Goal: Task Accomplishment & Management: Manage account settings

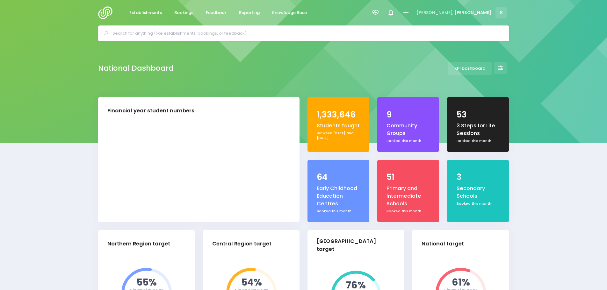
select select "5"
click at [148, 35] on input "text" at bounding box center [306, 34] width 388 height 10
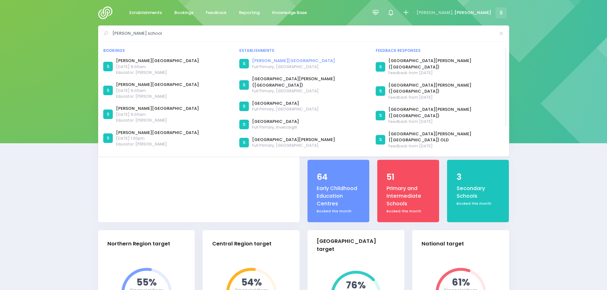
type input "winton school"
click at [277, 62] on link "Winton School" at bounding box center [293, 61] width 83 height 6
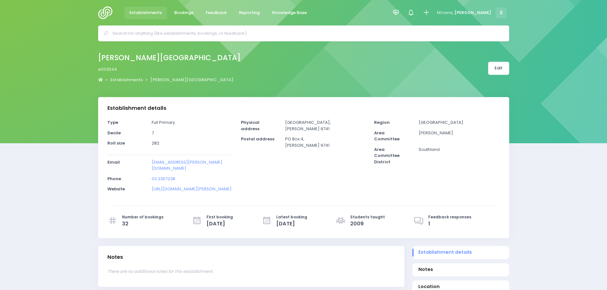
select select "5"
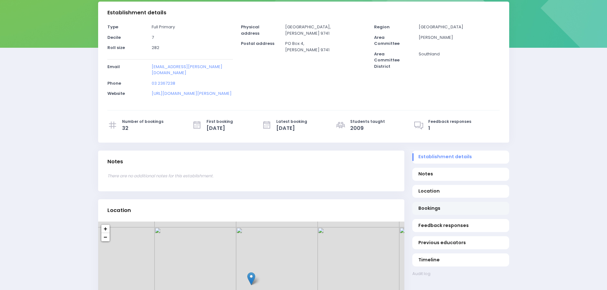
click at [434, 205] on span "Bookings" at bounding box center [460, 208] width 84 height 7
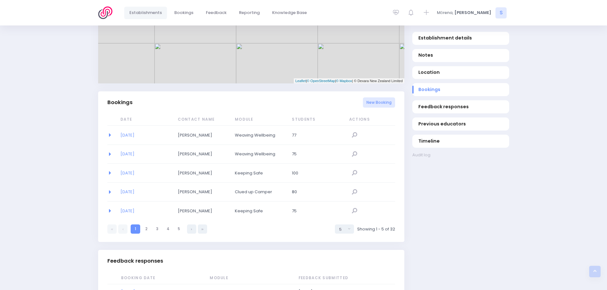
scroll to position [256, 0]
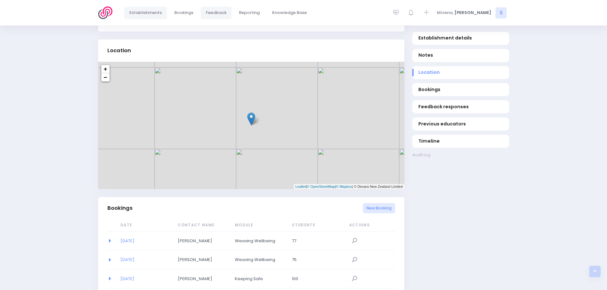
click at [221, 13] on span "Feedback" at bounding box center [216, 13] width 21 height 6
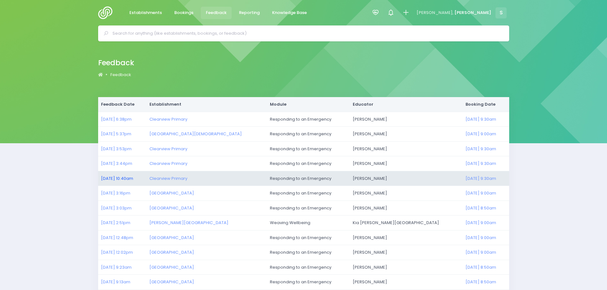
click at [113, 177] on link "11/09/2025 10:40am" at bounding box center [117, 179] width 32 height 6
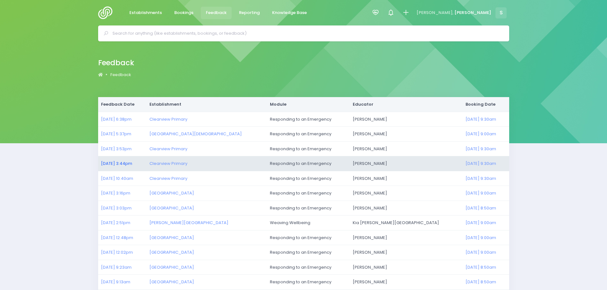
click at [115, 165] on link "11/09/2025 3:44pm" at bounding box center [116, 164] width 31 height 6
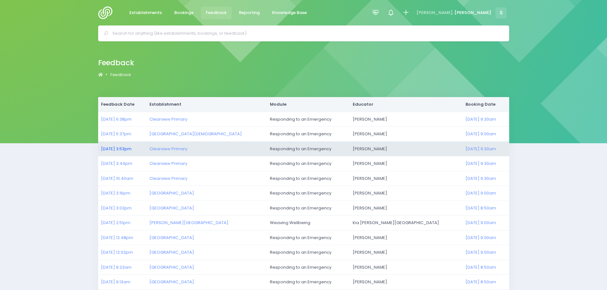
click at [130, 151] on link "11/09/2025 3:53pm" at bounding box center [116, 149] width 31 height 6
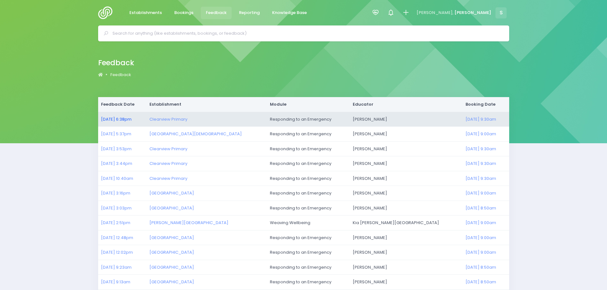
click at [121, 119] on link "11/09/2025 6:38pm" at bounding box center [116, 119] width 31 height 6
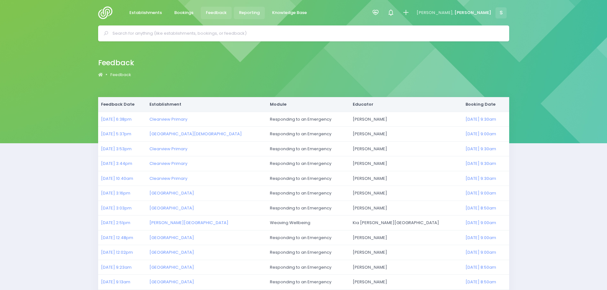
drag, startPoint x: 243, startPoint y: 14, endPoint x: 245, endPoint y: 21, distance: 8.1
click at [243, 14] on span "Reporting" at bounding box center [249, 13] width 21 height 6
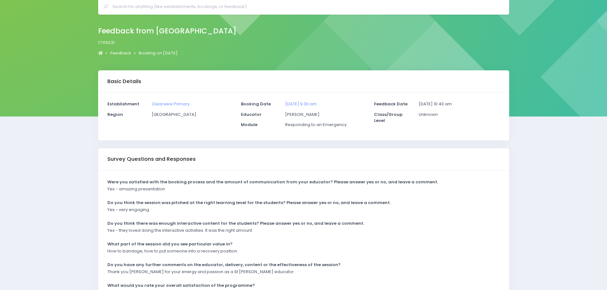
scroll to position [64, 0]
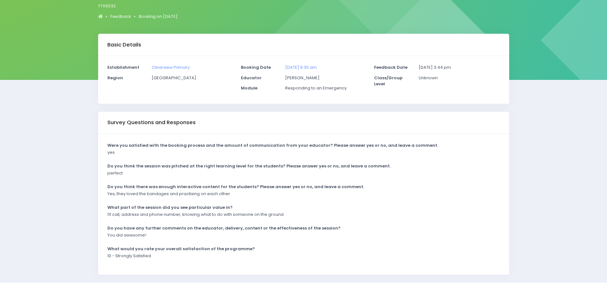
scroll to position [64, 0]
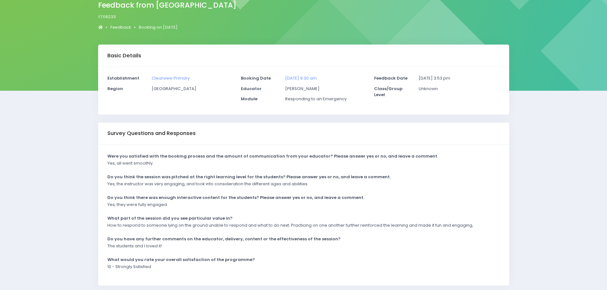
scroll to position [77, 0]
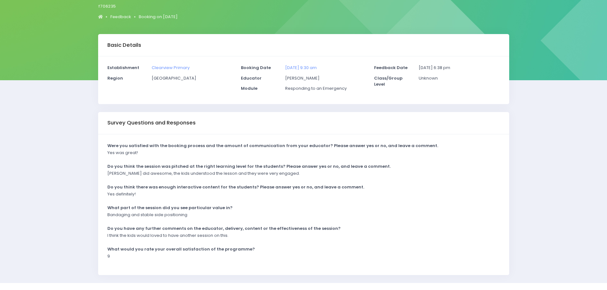
scroll to position [64, 0]
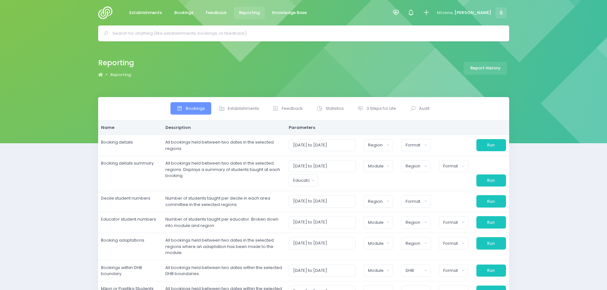
select select
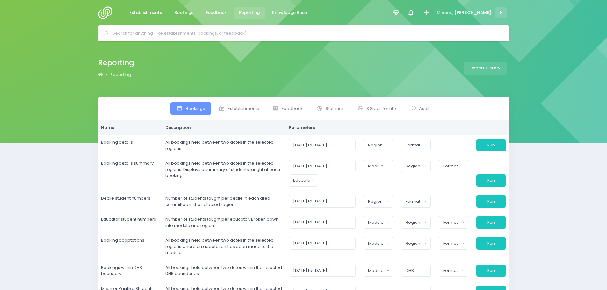
select select
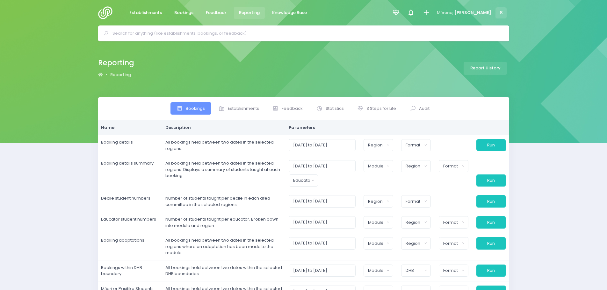
select select
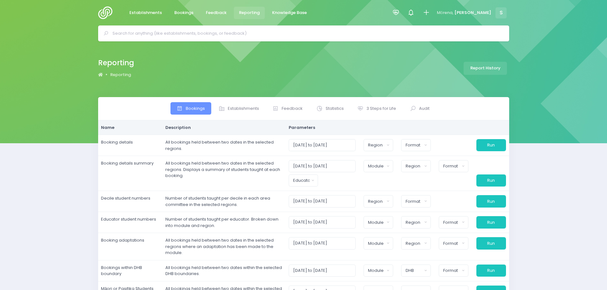
select select
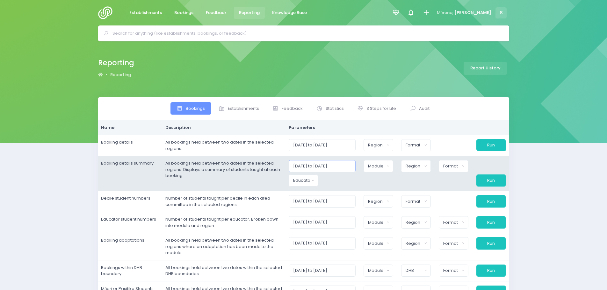
click at [308, 167] on input "01/09/2025 to 30/09/2025" at bounding box center [322, 166] width 67 height 12
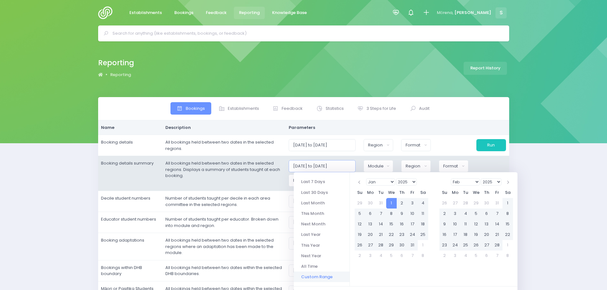
click at [339, 165] on input "01/01/2025 to 30/09/2025" at bounding box center [322, 166] width 67 height 12
type input "01/01/2025 to 30/12/2025"
click at [271, 182] on td "All bookings held between two dates in the selected regions. Displays a summary…" at bounding box center [223, 173] width 123 height 35
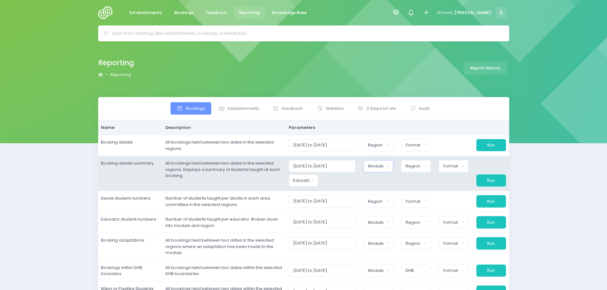
click at [373, 171] on button "Module" at bounding box center [379, 166] width 30 height 12
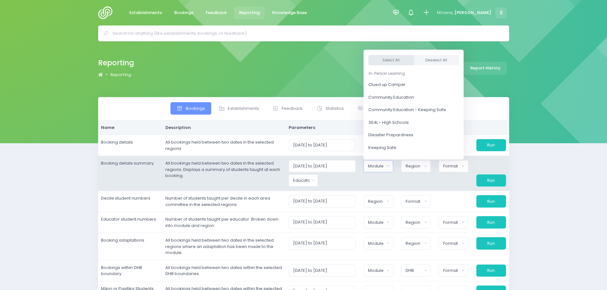
click at [392, 59] on button "Select All" at bounding box center [391, 60] width 46 height 11
select select "Clued up Camper"
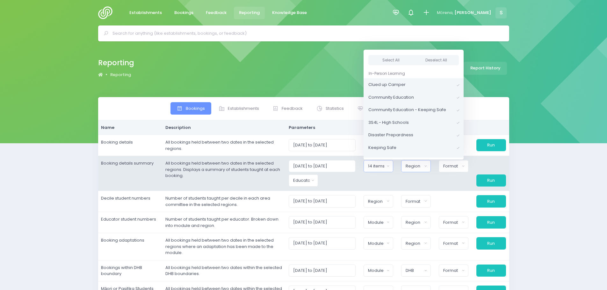
click at [409, 167] on div "Region" at bounding box center [414, 166] width 17 height 6
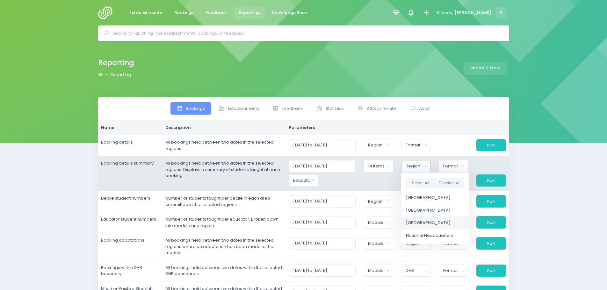
click at [420, 224] on span "[GEOGRAPHIC_DATA]" at bounding box center [428, 223] width 45 height 6
select select "[GEOGRAPHIC_DATA]"
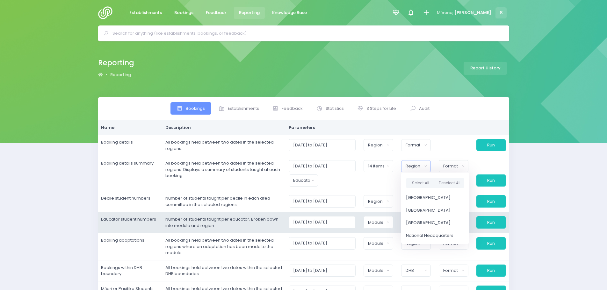
scroll to position [8, 0]
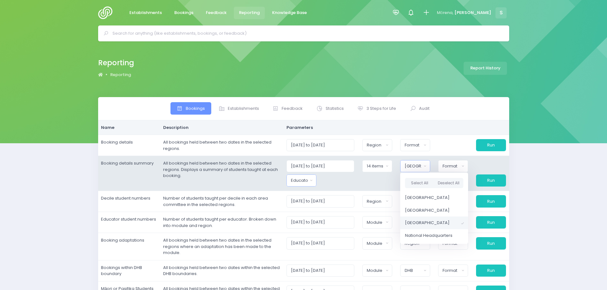
click at [307, 184] on div "Educator" at bounding box center [299, 180] width 17 height 6
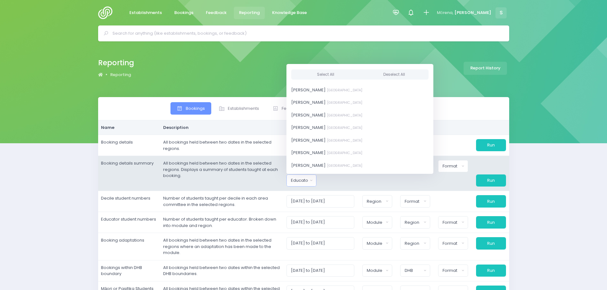
scroll to position [287, 0]
drag, startPoint x: 318, startPoint y: 104, endPoint x: 334, endPoint y: 132, distance: 32.0
click at [318, 104] on span "Kym Inwood South Island Region" at bounding box center [326, 104] width 71 height 6
select select "321222"
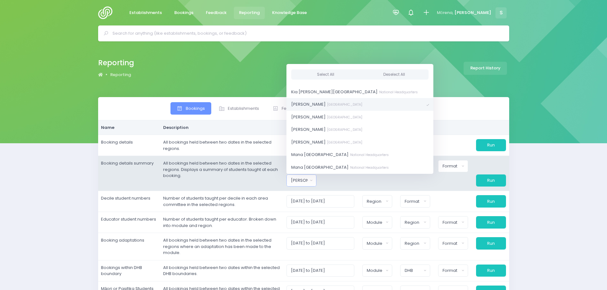
click at [416, 179] on div at bounding box center [415, 181] width 38 height 12
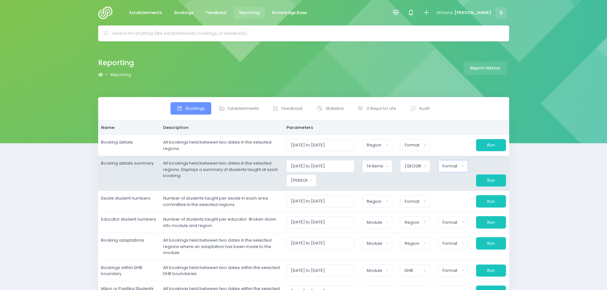
click at [457, 168] on div "Format" at bounding box center [451, 166] width 17 height 6
click span "Excel Spreadsheet"
select select "excel"
click button "Run"
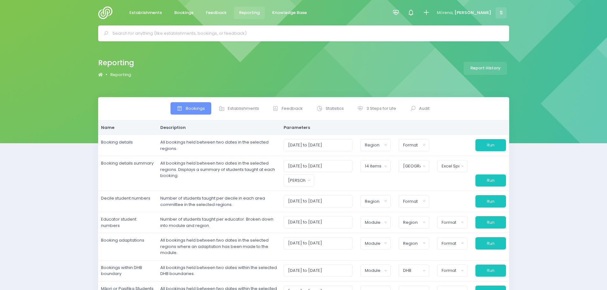
click input "text"
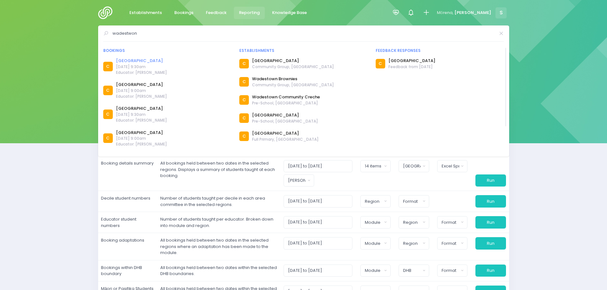
type input "wadestwon"
click link "Wadestown School"
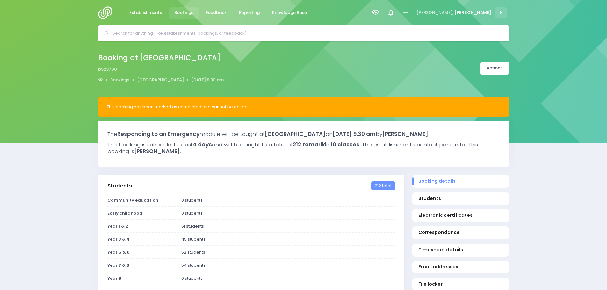
select select "5"
click at [185, 13] on span "Bookings" at bounding box center [183, 13] width 19 height 6
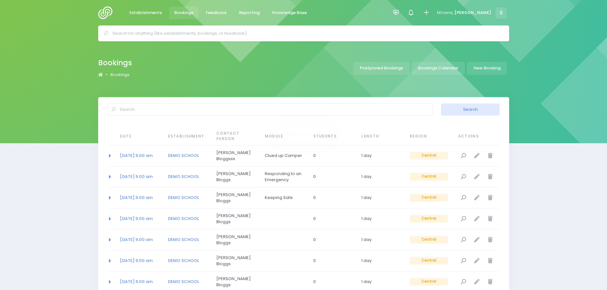
select select "20"
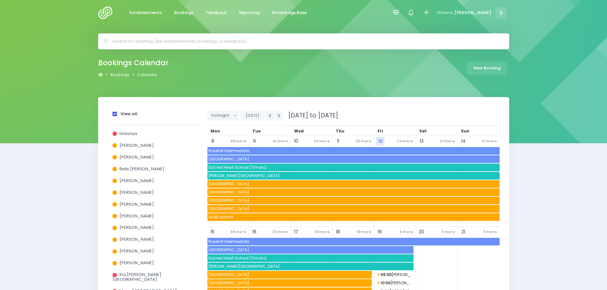
click at [112, 114] on span at bounding box center [114, 114] width 4 height 4
click at [0, 0] on input "View all" at bounding box center [0, 0] width 0 height 0
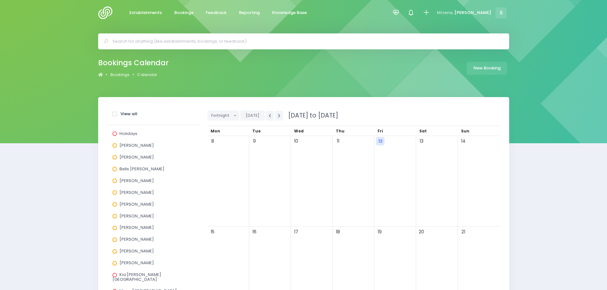
click at [164, 44] on input "text" at bounding box center [306, 42] width 388 height 10
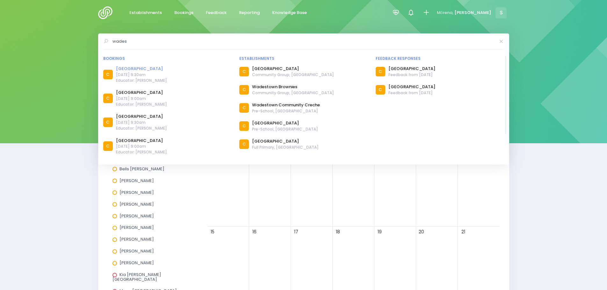
type input "wades"
click at [134, 66] on link "[GEOGRAPHIC_DATA]" at bounding box center [141, 69] width 51 height 6
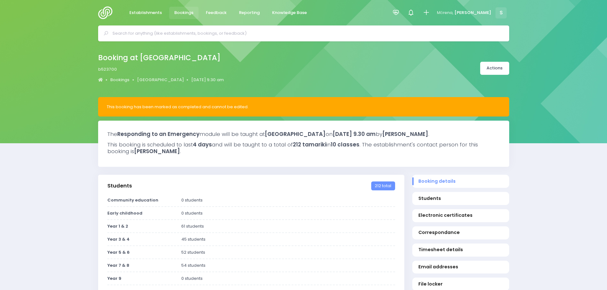
select select "5"
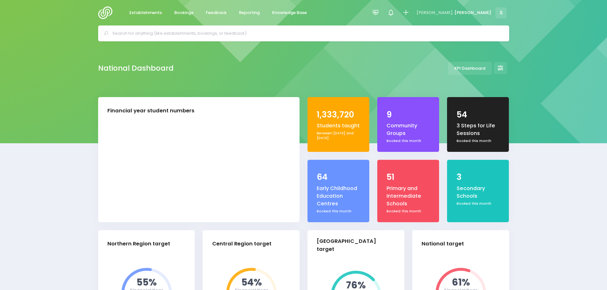
select select "5"
click at [211, 14] on span "Feedback" at bounding box center [216, 13] width 21 height 6
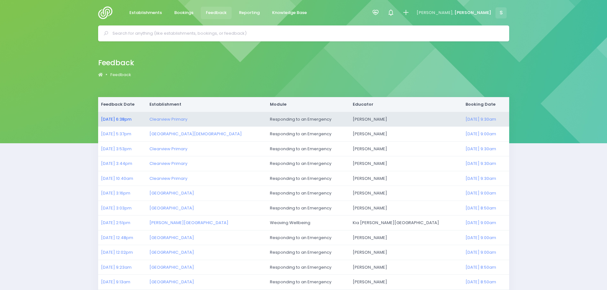
click at [120, 119] on link "11/09/2025 6:38pm" at bounding box center [116, 119] width 31 height 6
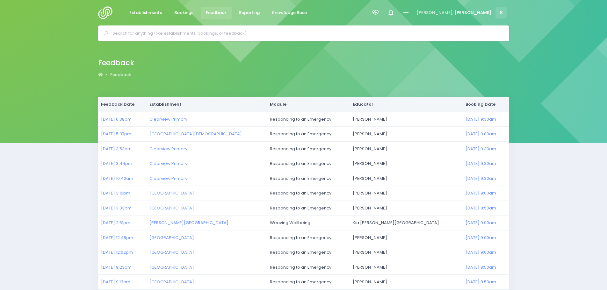
click at [206, 33] on input "text" at bounding box center [306, 34] width 388 height 10
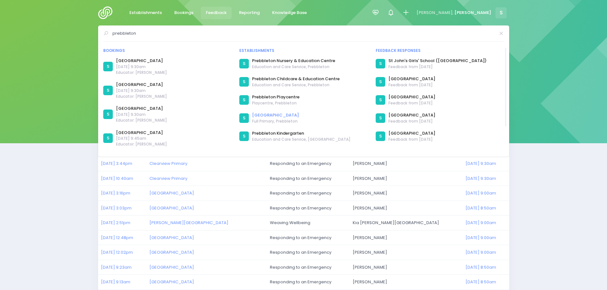
type input "prebbleton"
click at [272, 114] on link "[GEOGRAPHIC_DATA]" at bounding box center [275, 115] width 47 height 6
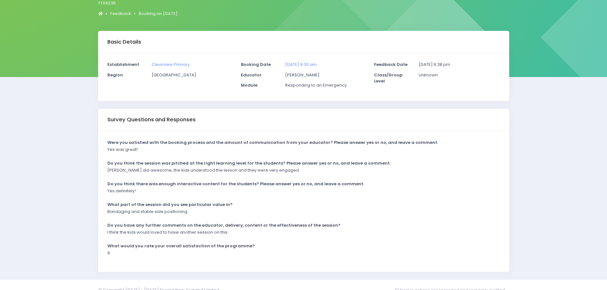
scroll to position [77, 0]
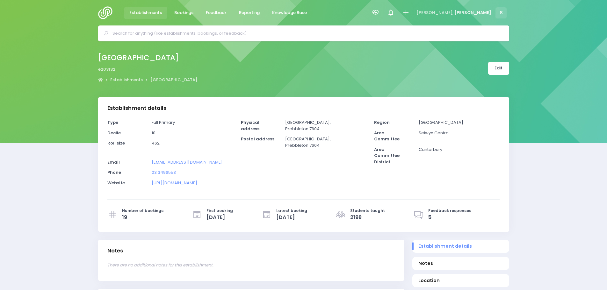
select select "5"
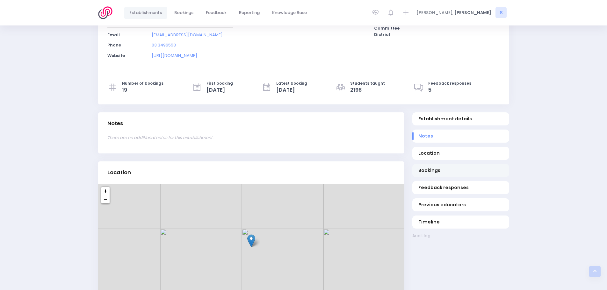
click at [433, 173] on span "Bookings" at bounding box center [460, 170] width 84 height 7
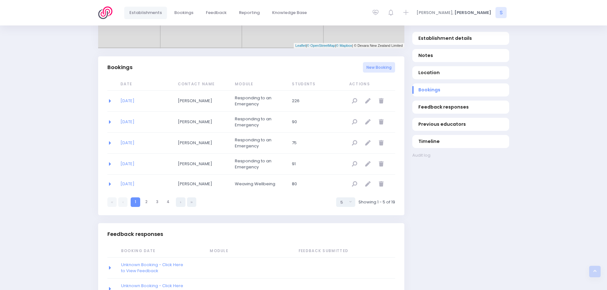
scroll to position [415, 0]
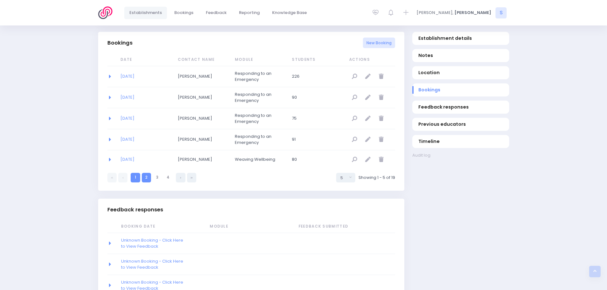
click at [148, 178] on link "2" at bounding box center [146, 177] width 9 height 9
select select "5"
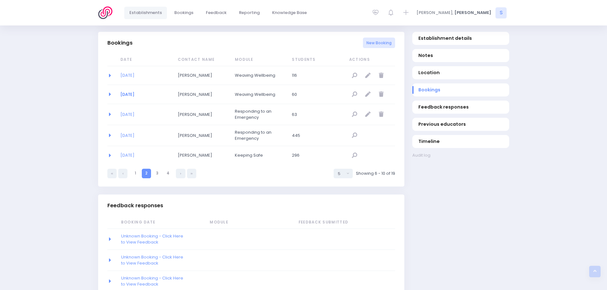
click at [132, 93] on link "22/10/2025" at bounding box center [127, 94] width 14 height 6
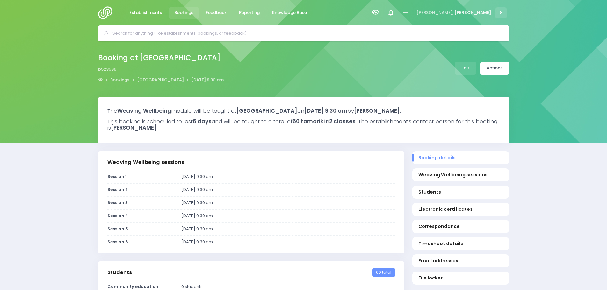
select select "5"
click at [485, 69] on link "Actions" at bounding box center [494, 68] width 29 height 13
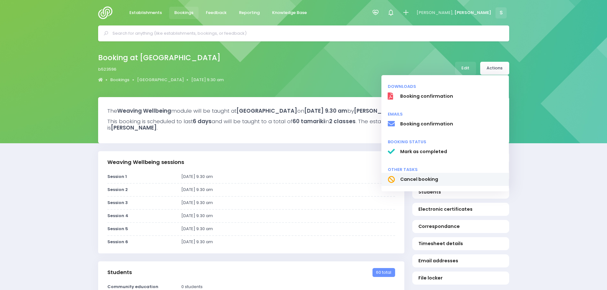
click at [428, 177] on span "Cancel booking" at bounding box center [451, 179] width 103 height 7
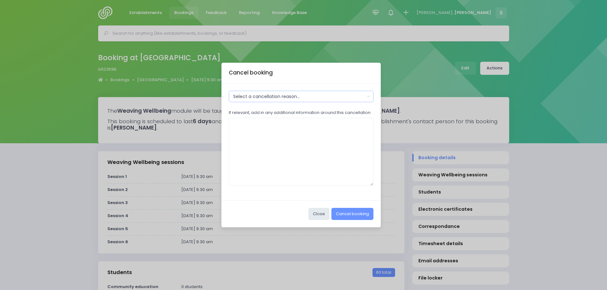
click at [301, 98] on div "Select a cancellation reason..." at bounding box center [299, 96] width 132 height 7
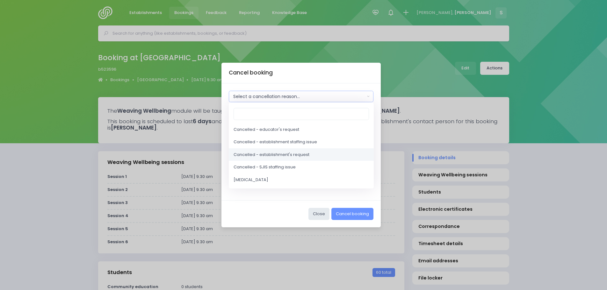
click at [298, 155] on span "Cancelled - establishment's request" at bounding box center [272, 155] width 76 height 6
select select "1"
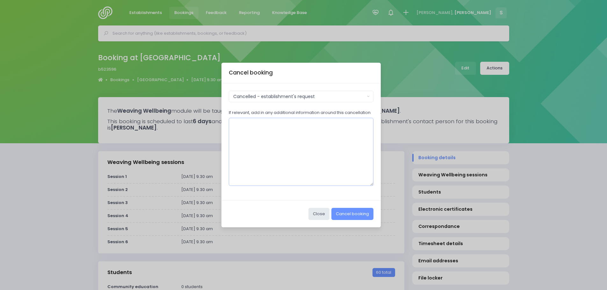
click at [260, 132] on textarea "If relevant, add in any additional information around this cancellation" at bounding box center [301, 152] width 145 height 68
type textarea "School have decided they don't have time"
click at [350, 215] on button "Cancel booking" at bounding box center [352, 214] width 42 height 12
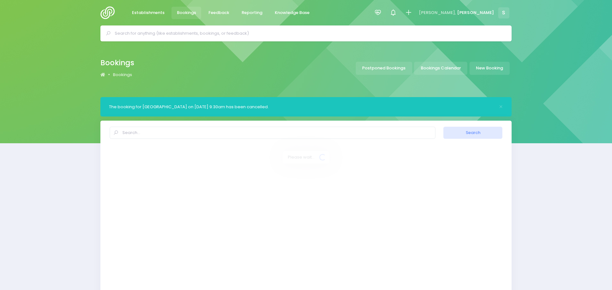
select select "20"
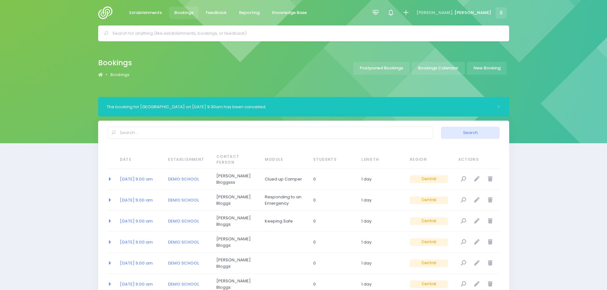
click at [168, 35] on input "text" at bounding box center [306, 34] width 388 height 10
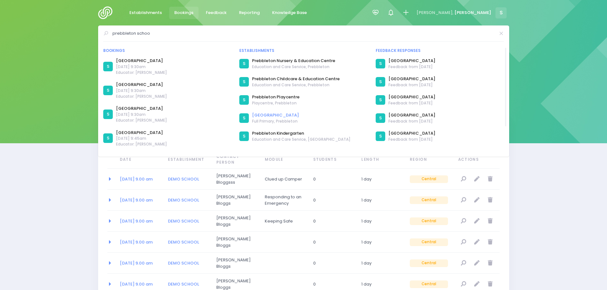
type input "prebbleton schoo"
click at [270, 116] on link "[GEOGRAPHIC_DATA]" at bounding box center [275, 115] width 47 height 6
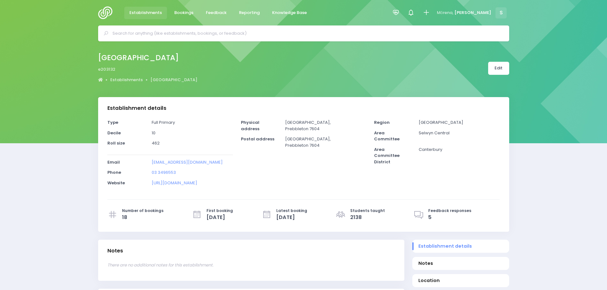
select select "5"
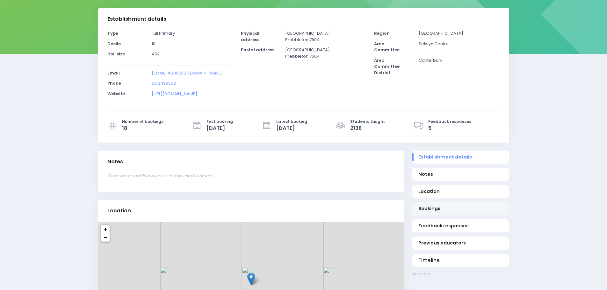
scroll to position [96, 0]
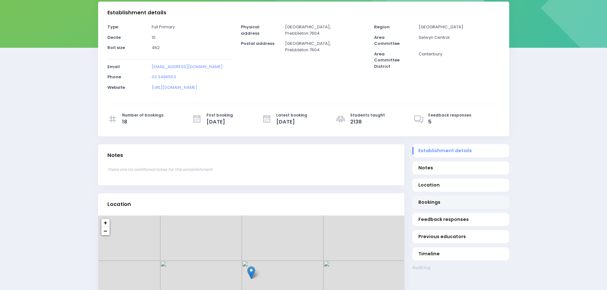
click at [432, 201] on span "Bookings" at bounding box center [460, 202] width 84 height 7
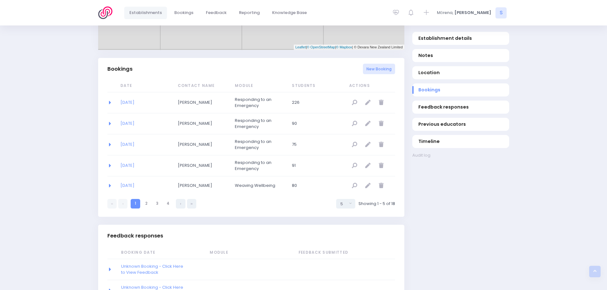
scroll to position [415, 0]
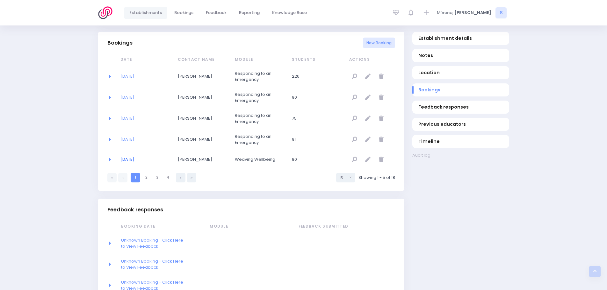
click at [127, 160] on link "24/10/2025" at bounding box center [127, 159] width 14 height 6
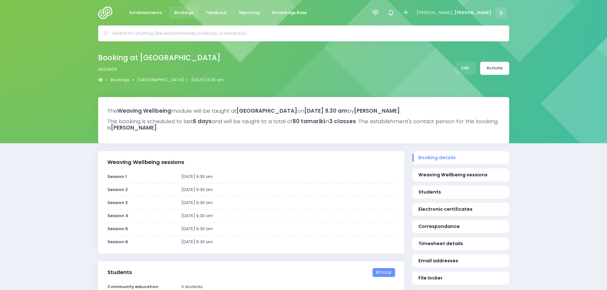
select select "5"
click at [495, 70] on link "Actions" at bounding box center [494, 68] width 29 height 13
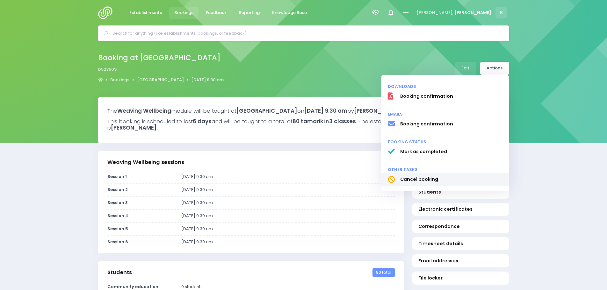
click at [425, 178] on span "Cancel booking" at bounding box center [451, 179] width 103 height 7
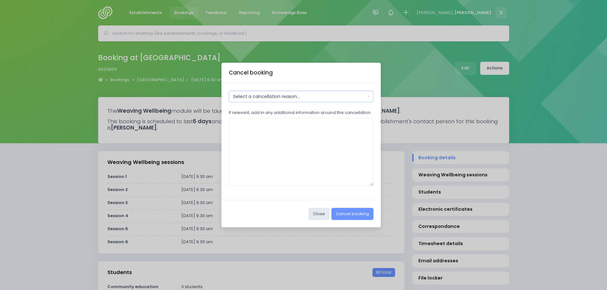
click at [330, 98] on div "Select a cancellation reason..." at bounding box center [299, 96] width 132 height 7
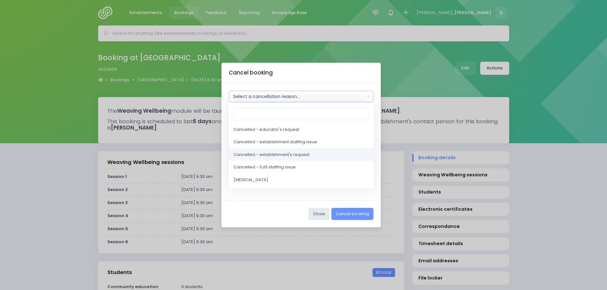
click at [297, 154] on span "Cancelled - establishment's request" at bounding box center [272, 155] width 76 height 6
select select "1"
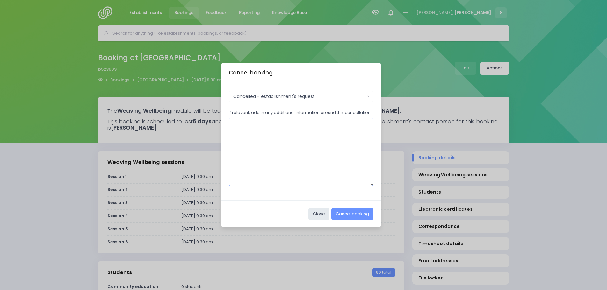
click at [271, 134] on textarea "If relevant, add in any additional information around this cancellation" at bounding box center [301, 152] width 145 height 68
type textarea "School is too busy so cancelled"
click at [354, 213] on button "Cancel booking" at bounding box center [352, 214] width 42 height 12
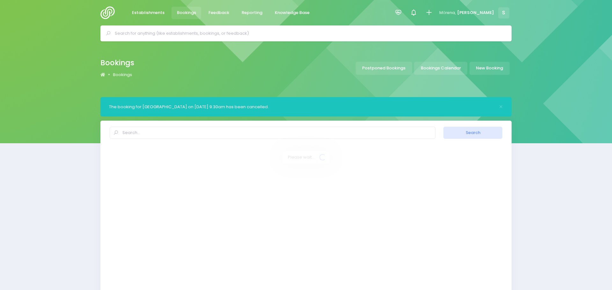
select select "20"
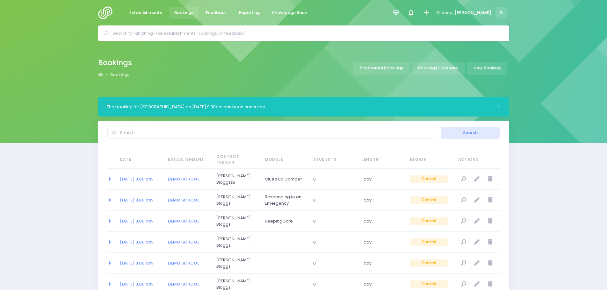
click at [190, 33] on input "text" at bounding box center [306, 34] width 388 height 10
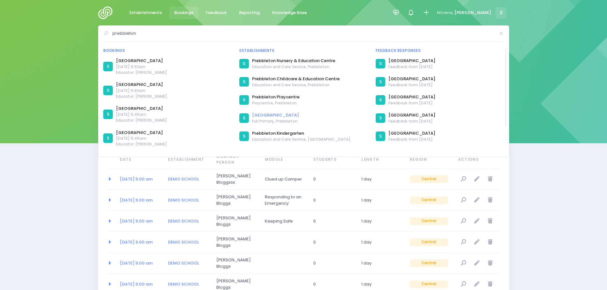
type input "prebbleton"
click at [268, 115] on link "[GEOGRAPHIC_DATA]" at bounding box center [275, 115] width 47 height 6
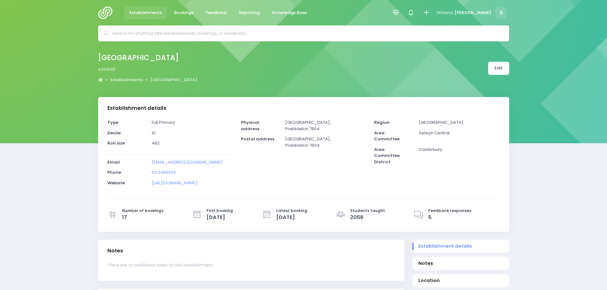
select select "5"
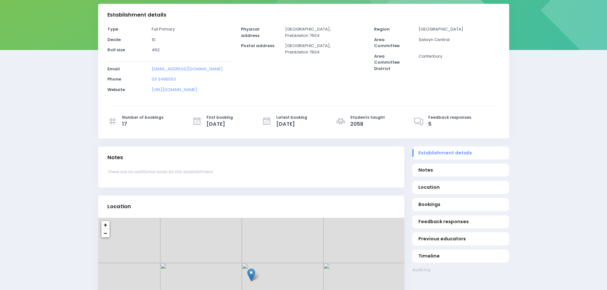
scroll to position [96, 0]
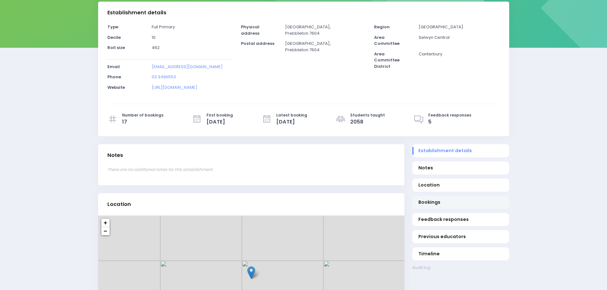
click at [428, 204] on span "Bookings" at bounding box center [460, 202] width 84 height 7
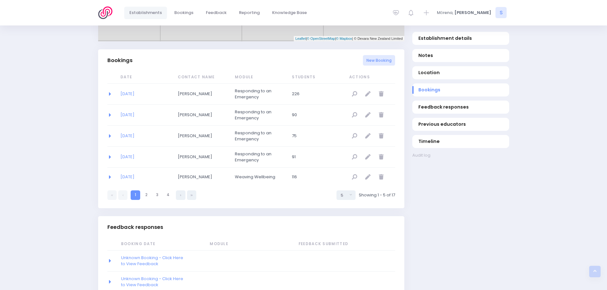
scroll to position [415, 0]
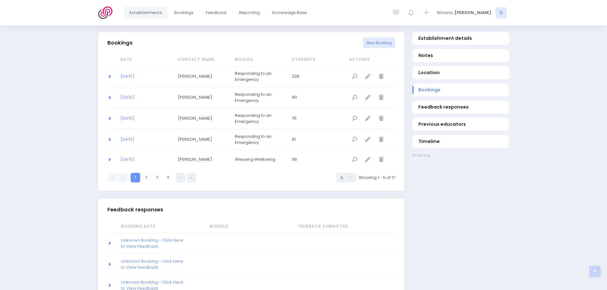
click at [144, 177] on link "2" at bounding box center [146, 177] width 9 height 9
select select "5"
click at [135, 173] on link "1" at bounding box center [135, 175] width 9 height 9
select select "5"
click at [127, 158] on link "23/10/2025" at bounding box center [127, 159] width 14 height 6
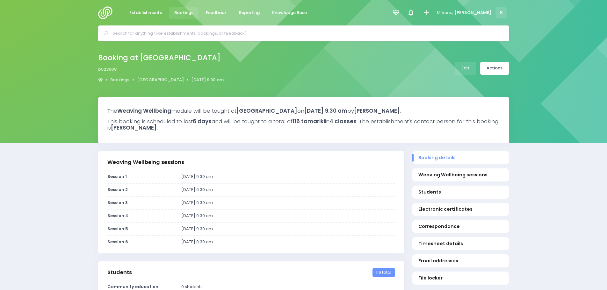
select select "5"
click at [490, 72] on link "Actions" at bounding box center [494, 68] width 29 height 13
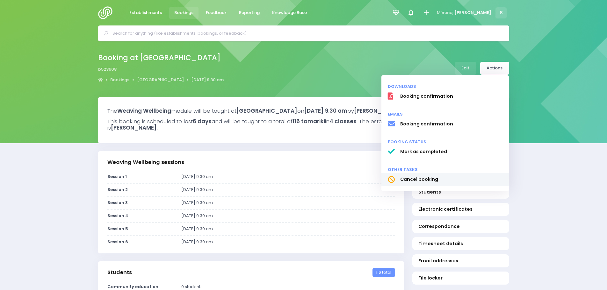
click at [410, 179] on span "Cancel booking" at bounding box center [451, 179] width 103 height 7
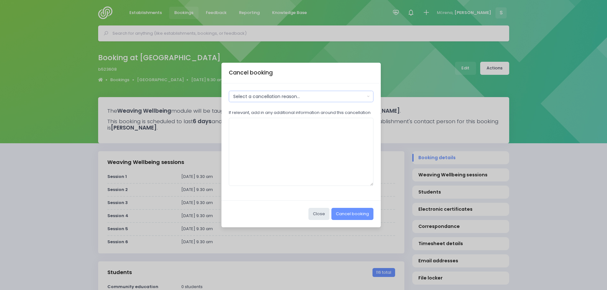
click at [295, 100] on button "Select a cancellation reason..." at bounding box center [301, 96] width 145 height 11
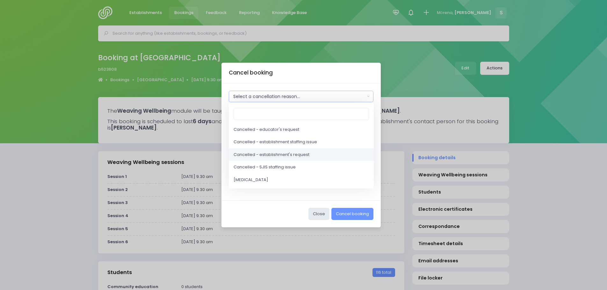
click at [278, 154] on span "Cancelled - establishment's request" at bounding box center [272, 155] width 76 height 6
select select "1"
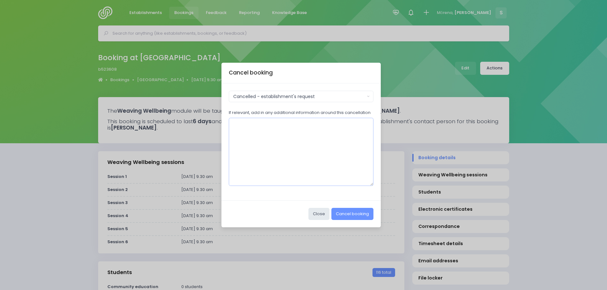
click at [244, 129] on textarea "If relevant, add in any additional information around this cancellation" at bounding box center [301, 152] width 145 height 68
type textarea "School is too busy so cancelled"
click at [348, 212] on button "Cancel booking" at bounding box center [352, 214] width 42 height 12
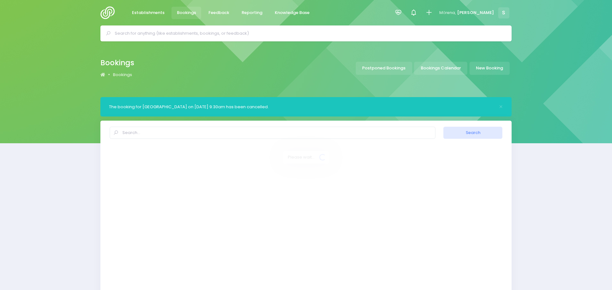
select select "20"
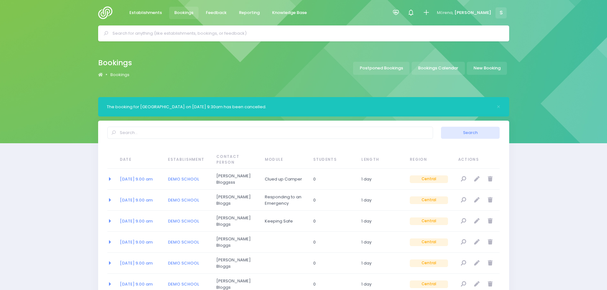
click at [191, 32] on input "text" at bounding box center [306, 34] width 388 height 10
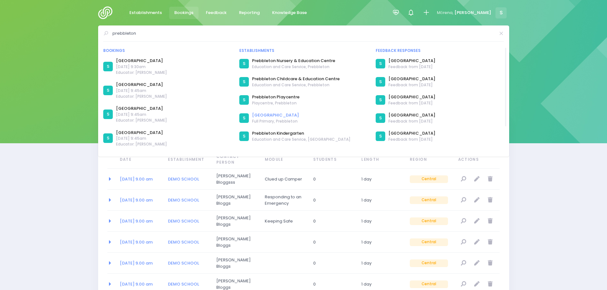
type input "prebbleton"
click at [275, 115] on link "[GEOGRAPHIC_DATA]" at bounding box center [275, 115] width 47 height 6
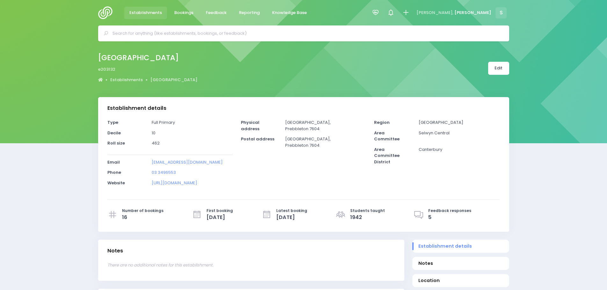
select select "5"
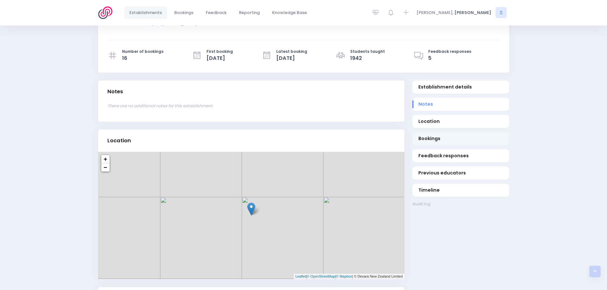
click at [423, 139] on span "Bookings" at bounding box center [460, 138] width 84 height 7
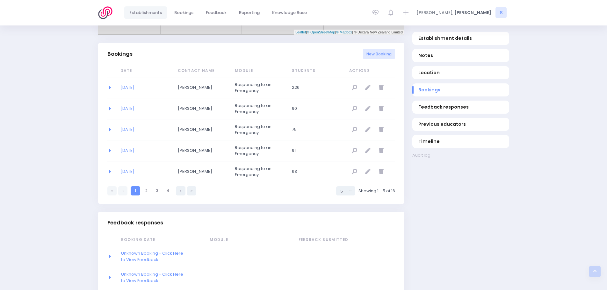
scroll to position [415, 0]
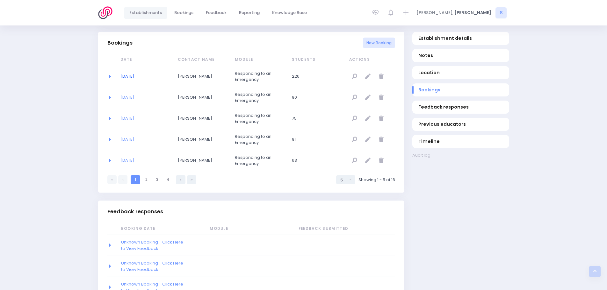
click at [129, 77] on link "13/09/2099" at bounding box center [127, 76] width 14 height 6
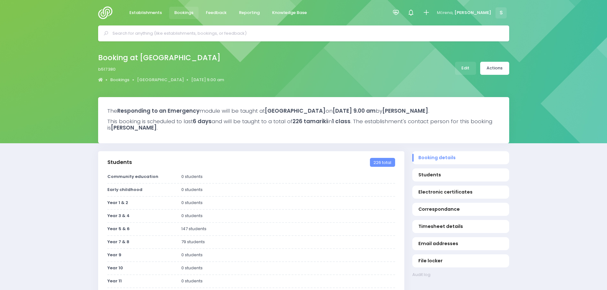
select select "5"
click at [500, 73] on link "Actions" at bounding box center [494, 68] width 29 height 13
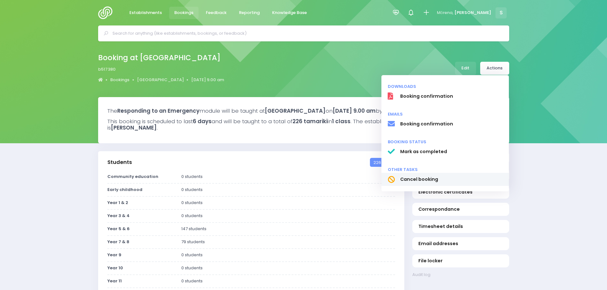
click at [428, 179] on span "Cancel booking" at bounding box center [451, 179] width 103 height 7
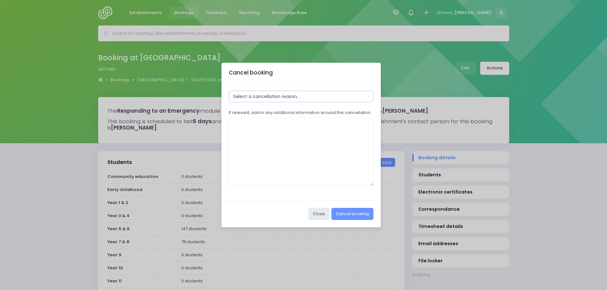
click at [274, 98] on div "Select a cancellation reason..." at bounding box center [299, 96] width 132 height 7
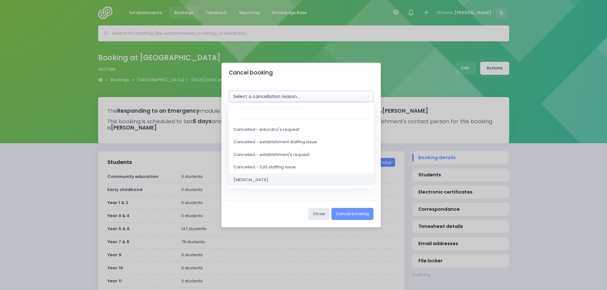
drag, startPoint x: 252, startPoint y: 181, endPoint x: 255, endPoint y: 171, distance: 10.9
click at [252, 181] on span "[MEDICAL_DATA]" at bounding box center [251, 180] width 35 height 6
select select "3"
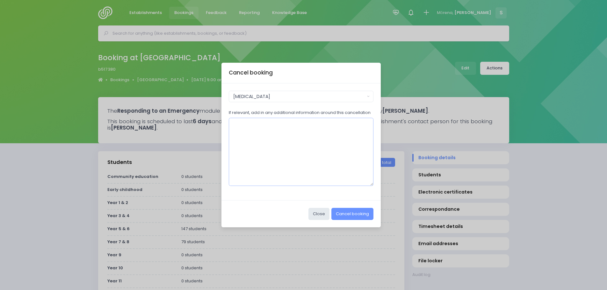
click at [255, 133] on textarea "If relevant, add in any additional information around this cancellation" at bounding box center [301, 152] width 145 height 68
type textarea "this was a [MEDICAL_DATA] booking, no longer needed"
click at [353, 215] on button "Cancel booking" at bounding box center [352, 214] width 42 height 12
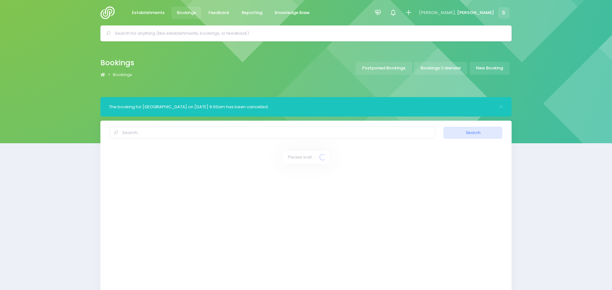
select select "20"
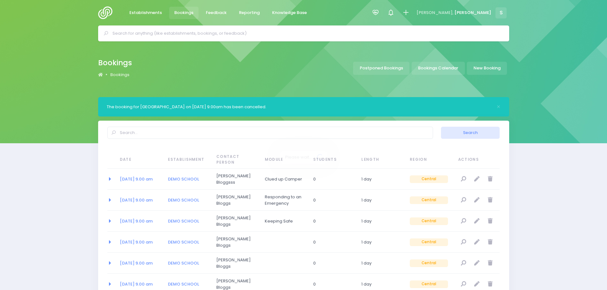
click at [168, 32] on input "text" at bounding box center [306, 34] width 388 height 10
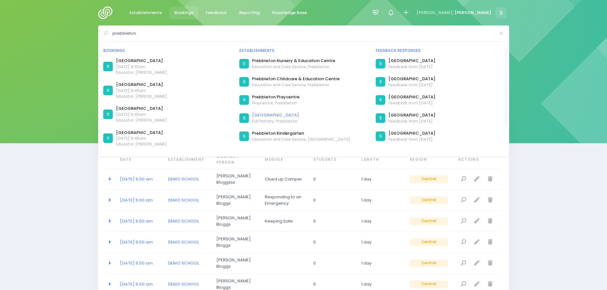
type input "prebbleton"
click at [279, 115] on link "[GEOGRAPHIC_DATA]" at bounding box center [275, 115] width 47 height 6
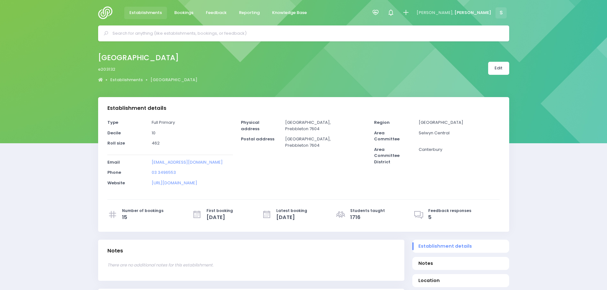
select select "5"
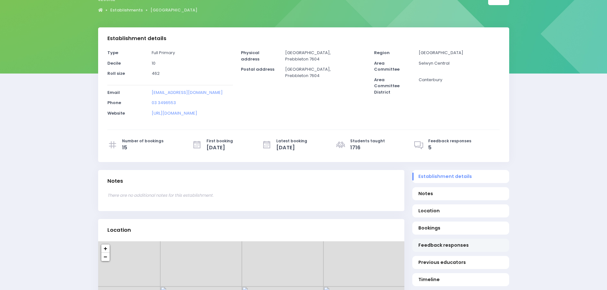
scroll to position [96, 0]
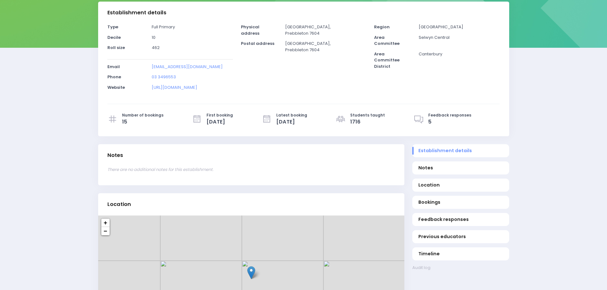
drag, startPoint x: 428, startPoint y: 199, endPoint x: 442, endPoint y: 211, distance: 18.2
click at [428, 200] on span "Bookings" at bounding box center [460, 202] width 84 height 7
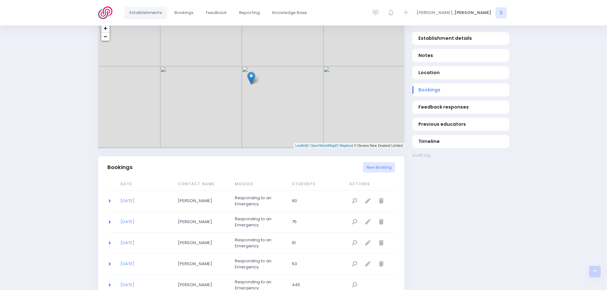
scroll to position [415, 0]
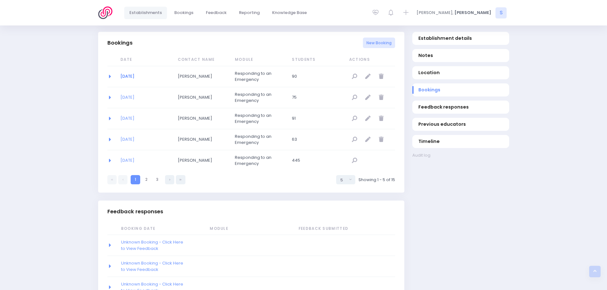
click at [131, 79] on link "[DATE]" at bounding box center [127, 76] width 14 height 6
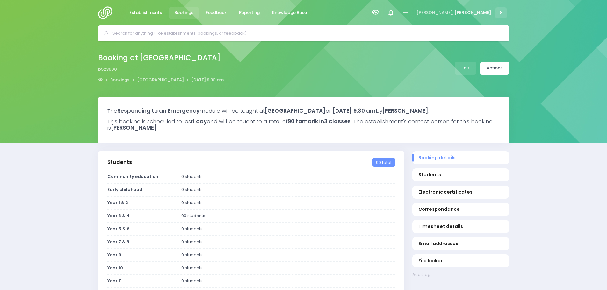
select select "5"
click at [504, 72] on link "Actions" at bounding box center [494, 68] width 29 height 13
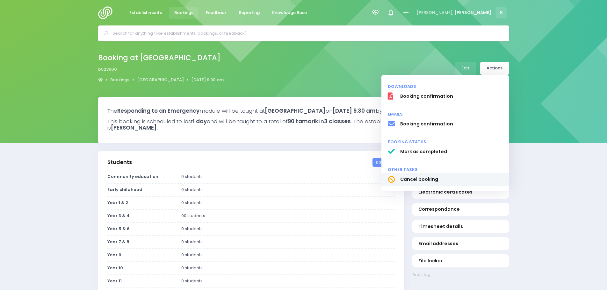
click at [429, 181] on span "Cancel booking" at bounding box center [451, 179] width 103 height 7
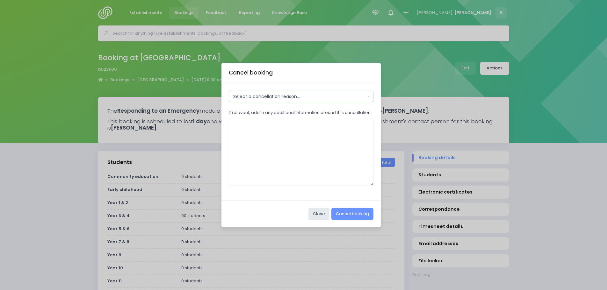
click at [294, 98] on div "Select a cancellation reason..." at bounding box center [299, 96] width 132 height 7
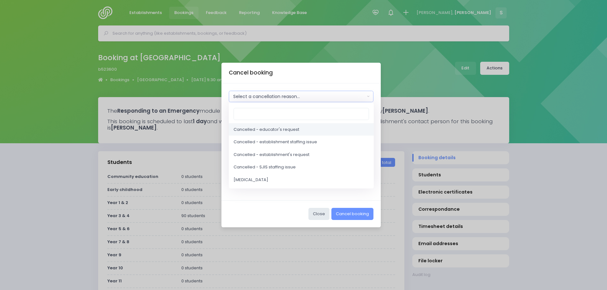
click at [278, 127] on span "Cancelled - educator's request" at bounding box center [267, 130] width 66 height 6
select select "2"
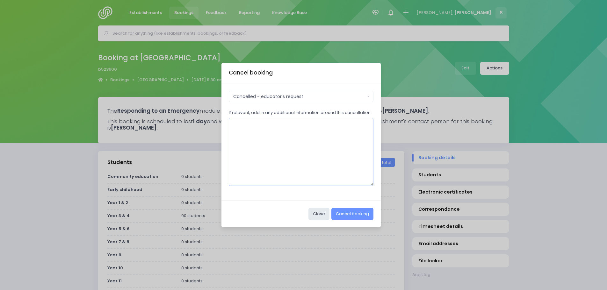
click at [260, 129] on textarea "If relevant, add in any additional information around this cancellation" at bounding box center [301, 152] width 145 height 68
type textarea "rebooking all under one booking"
click at [352, 217] on button "Cancel booking" at bounding box center [352, 214] width 42 height 12
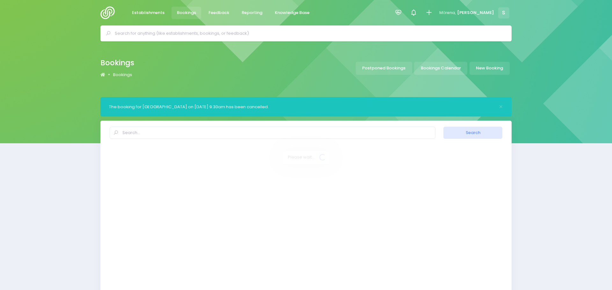
select select "20"
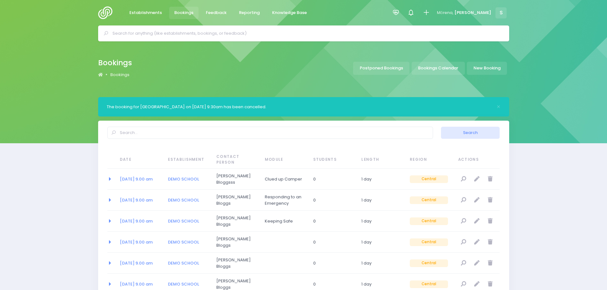
click at [162, 36] on input "text" at bounding box center [306, 34] width 388 height 10
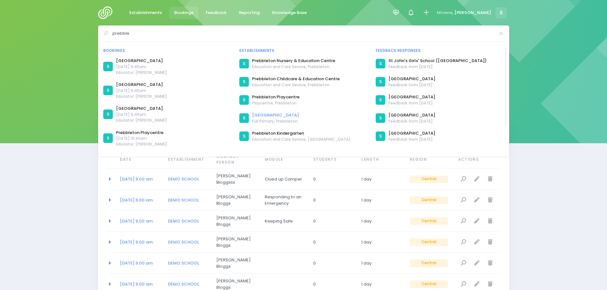
type input "prebble"
click at [286, 116] on link "[GEOGRAPHIC_DATA]" at bounding box center [275, 115] width 47 height 6
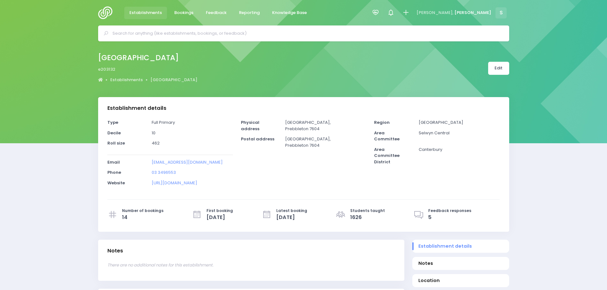
select select "5"
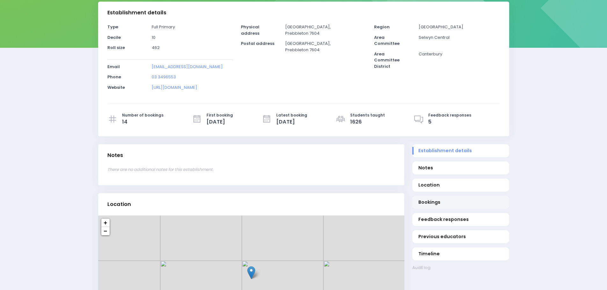
click at [437, 200] on span "Bookings" at bounding box center [460, 202] width 84 height 7
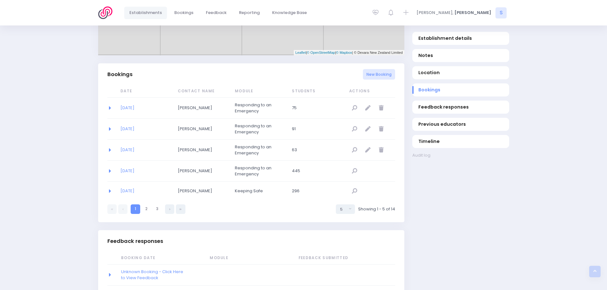
scroll to position [415, 0]
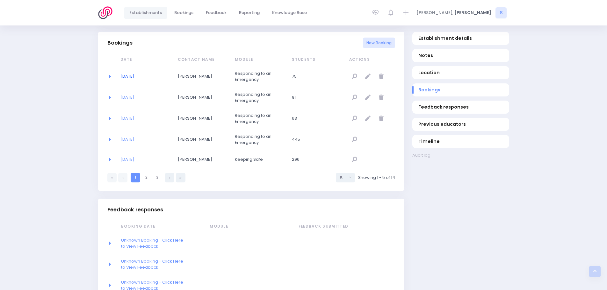
click at [132, 76] on link "[DATE]" at bounding box center [127, 76] width 14 height 6
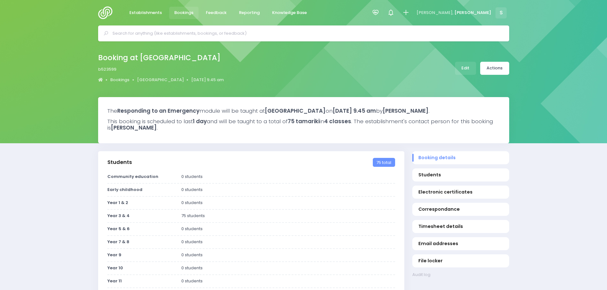
select select "5"
click at [499, 76] on div "Booking at Prebbleton School b523599 Bookings Prebbleton School 4 November 2025…" at bounding box center [303, 68] width 427 height 33
click at [498, 71] on link "Actions" at bounding box center [494, 68] width 29 height 13
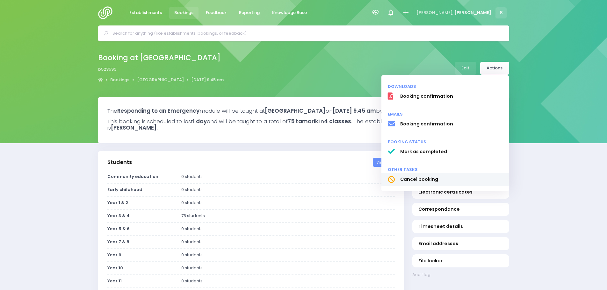
click at [430, 180] on span "Cancel booking" at bounding box center [451, 179] width 103 height 7
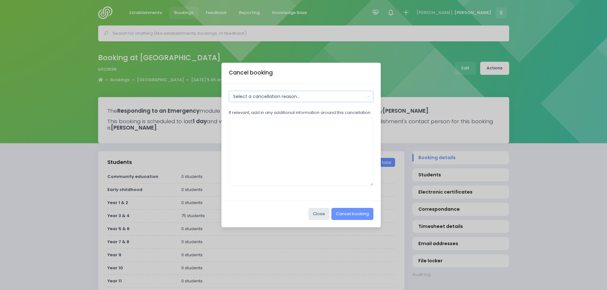
click at [281, 100] on div "Select a cancellation reason..." at bounding box center [299, 96] width 132 height 7
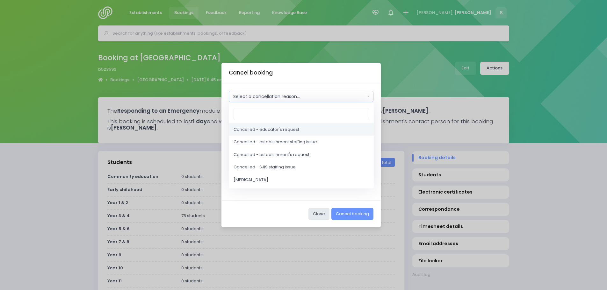
click at [283, 132] on span "Cancelled - educator's request" at bounding box center [267, 130] width 66 height 6
select select "2"
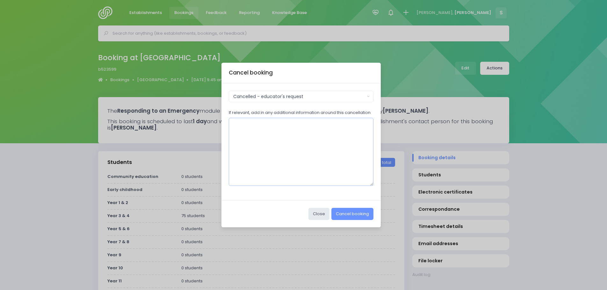
click at [256, 137] on textarea "If relevant, add in any additional information around this cancellation" at bounding box center [301, 152] width 145 height 68
type textarea "rebooking all under one booking"
click at [353, 215] on button "Cancel booking" at bounding box center [352, 214] width 42 height 12
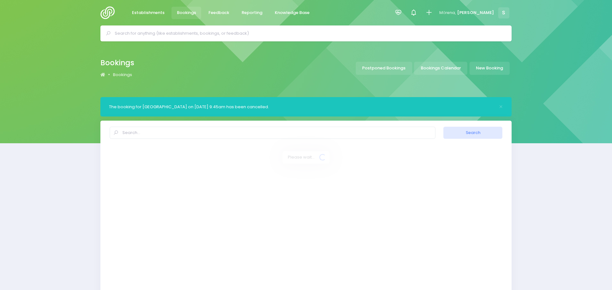
select select "20"
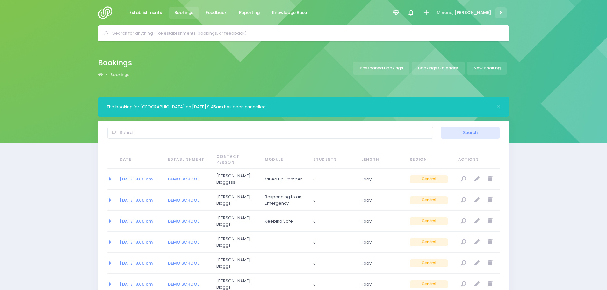
click at [185, 33] on input "text" at bounding box center [306, 34] width 388 height 10
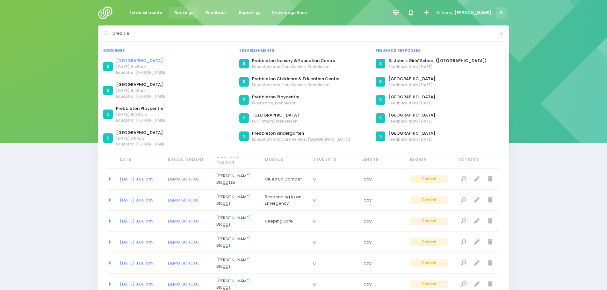
type input "prebble"
click at [137, 61] on link "[GEOGRAPHIC_DATA]" at bounding box center [141, 61] width 51 height 6
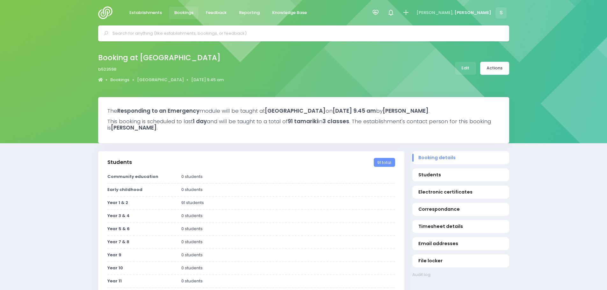
select select "5"
click at [490, 69] on link "Actions" at bounding box center [494, 68] width 29 height 13
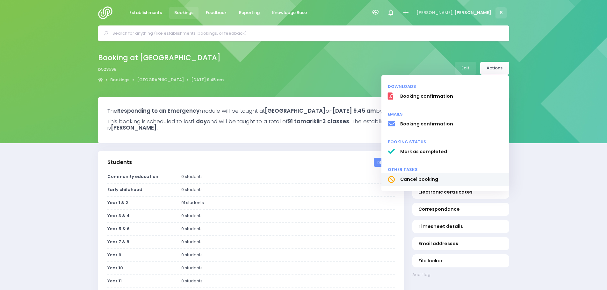
click at [420, 179] on span "Cancel booking" at bounding box center [451, 179] width 103 height 7
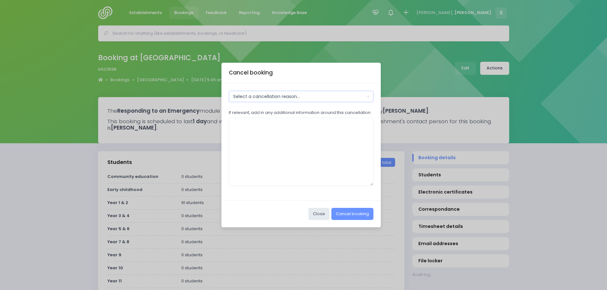
click at [295, 101] on button "Select a cancellation reason..." at bounding box center [301, 96] width 145 height 11
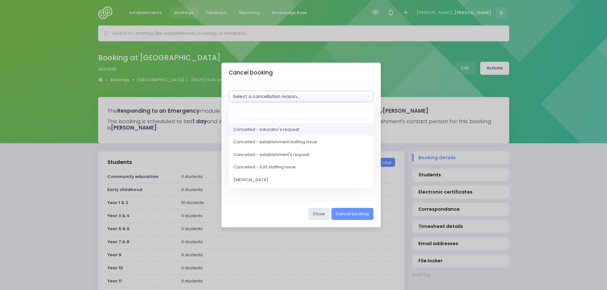
click at [285, 128] on span "Cancelled - educator's request" at bounding box center [267, 130] width 66 height 6
select select "2"
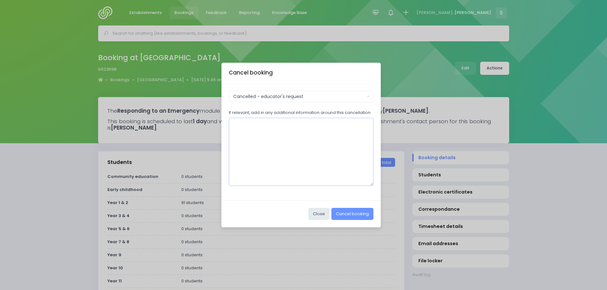
click at [253, 129] on textarea "If relevant, add in any additional information around this cancellation" at bounding box center [301, 152] width 145 height 68
type textarea "rebooking all under 1 booking"
click at [349, 214] on button "Cancel booking" at bounding box center [352, 214] width 42 height 12
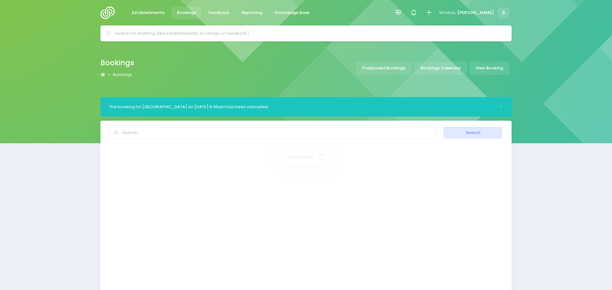
select select "20"
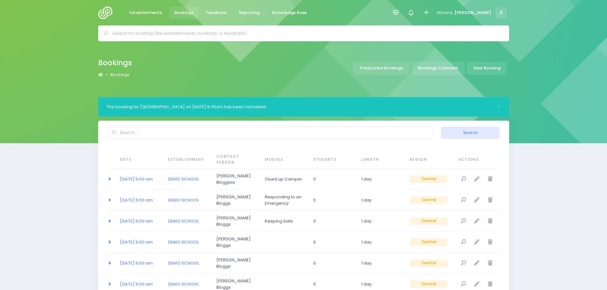
click at [160, 34] on input "text" at bounding box center [306, 34] width 388 height 10
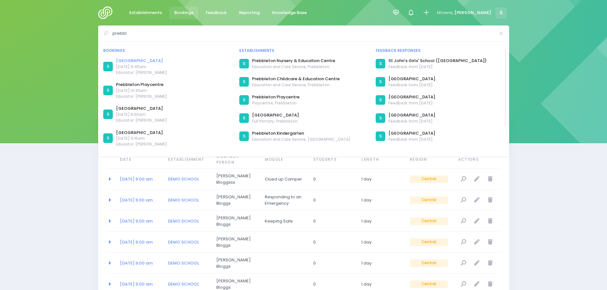
type input "prebbl"
click at [137, 60] on link "[GEOGRAPHIC_DATA]" at bounding box center [141, 61] width 51 height 6
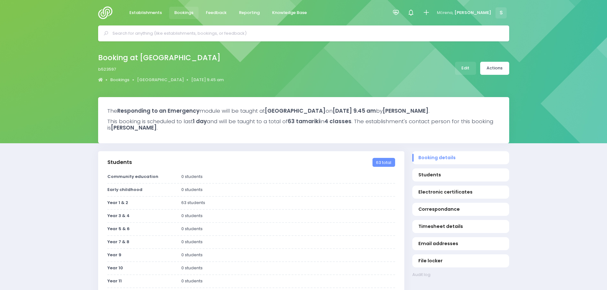
select select "5"
click at [492, 69] on link "Actions" at bounding box center [494, 68] width 29 height 13
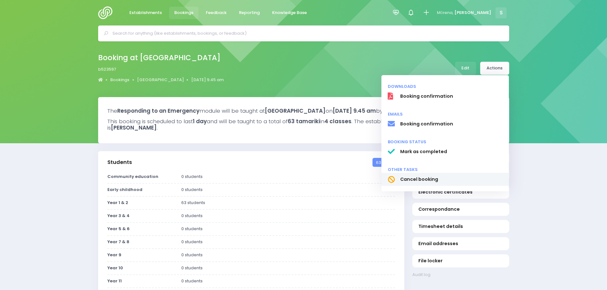
click at [431, 178] on span "Cancel booking" at bounding box center [451, 179] width 103 height 7
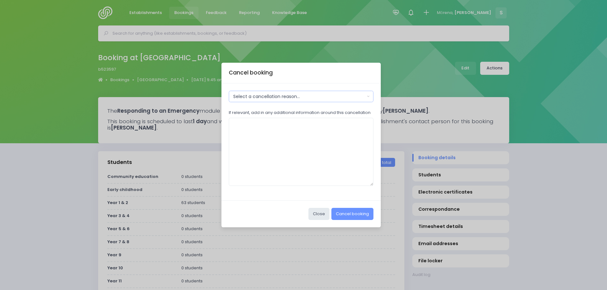
click at [261, 99] on div "Select a cancellation reason..." at bounding box center [299, 96] width 132 height 7
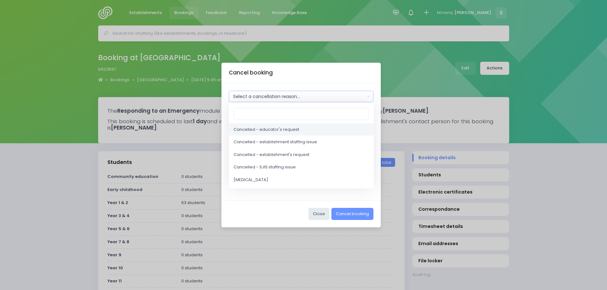
click at [269, 127] on span "Cancelled - educator's request" at bounding box center [267, 130] width 66 height 6
select select "2"
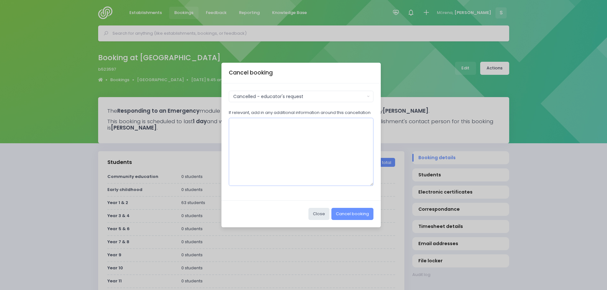
click at [252, 126] on textarea "If relevant, add in any additional information around this cancellation" at bounding box center [301, 152] width 145 height 68
type textarea "rebooking all under one booking"
click at [353, 213] on button "Cancel booking" at bounding box center [352, 214] width 42 height 12
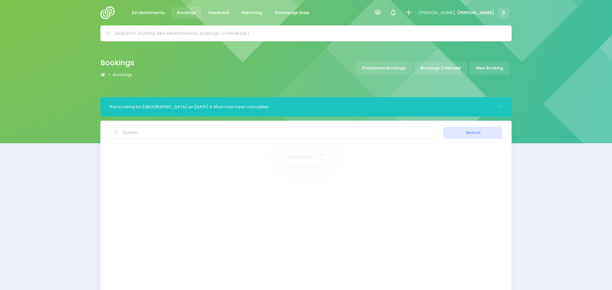
select select "20"
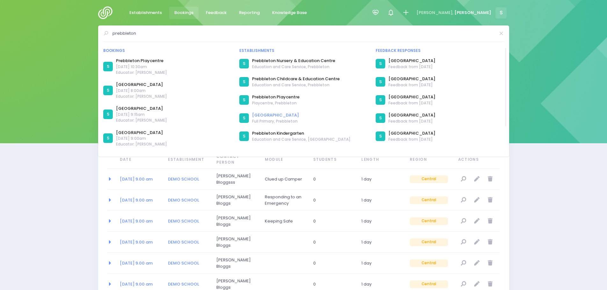
type input "prebbleton"
click at [265, 118] on link "Prebbleton School" at bounding box center [275, 115] width 47 height 6
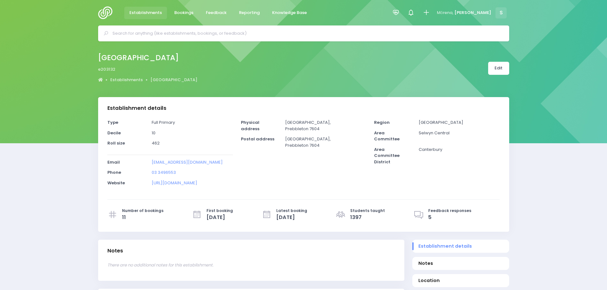
select select "5"
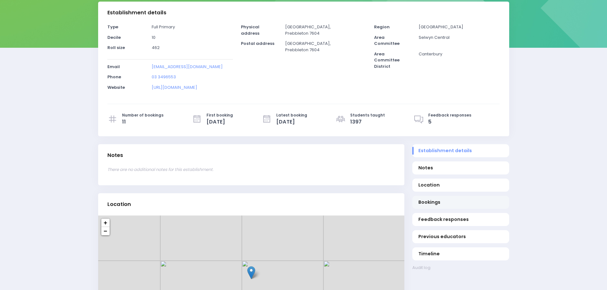
click at [435, 200] on span "Bookings" at bounding box center [460, 202] width 84 height 7
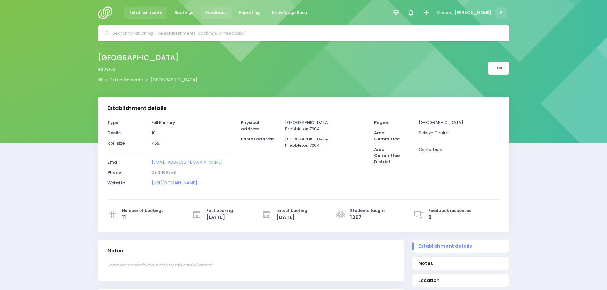
drag, startPoint x: 212, startPoint y: 14, endPoint x: 213, endPoint y: 22, distance: 8.4
click at [212, 14] on span "Feedback" at bounding box center [216, 13] width 21 height 6
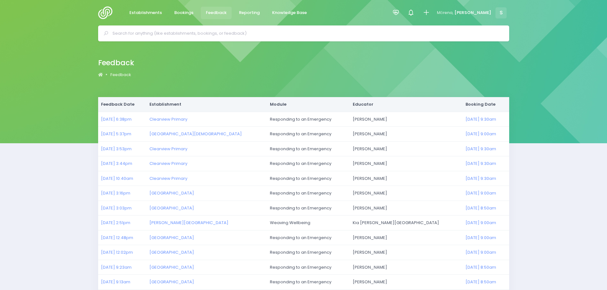
click at [105, 11] on img at bounding box center [107, 12] width 18 height 13
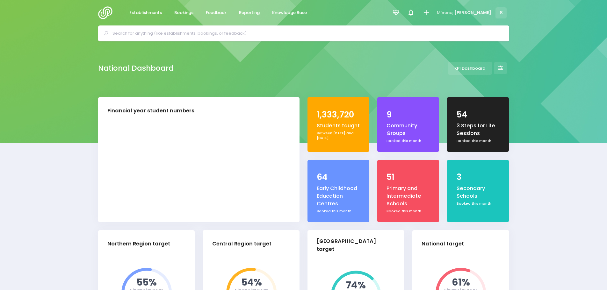
select select "5"
